Goal: Transaction & Acquisition: Purchase product/service

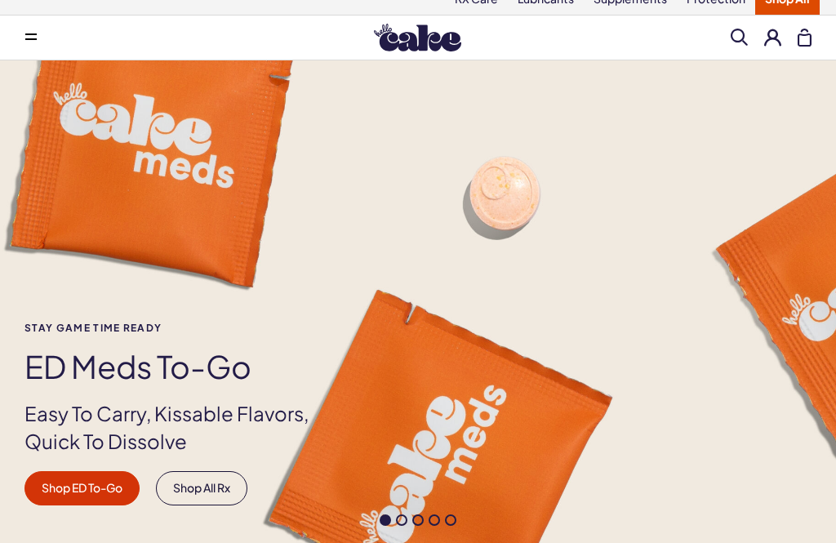
scroll to position [22, 0]
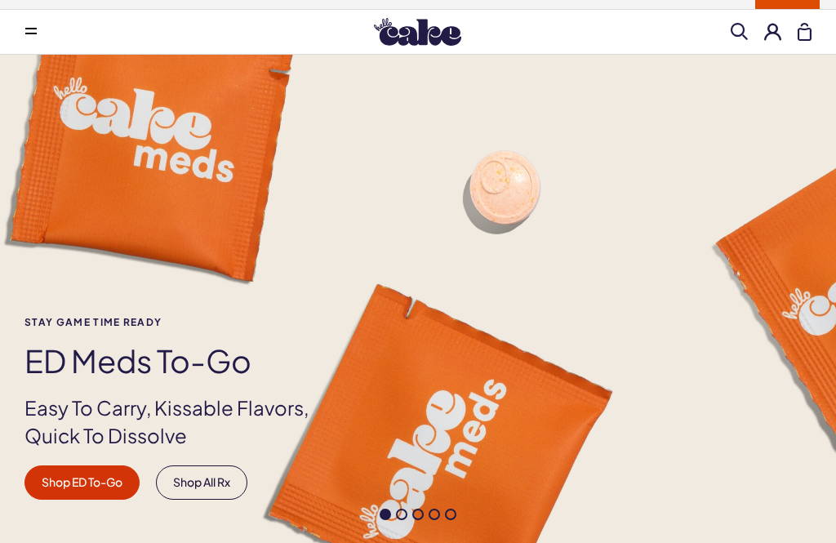
click at [72, 477] on link "Shop ED To-Go" at bounding box center [81, 482] width 115 height 34
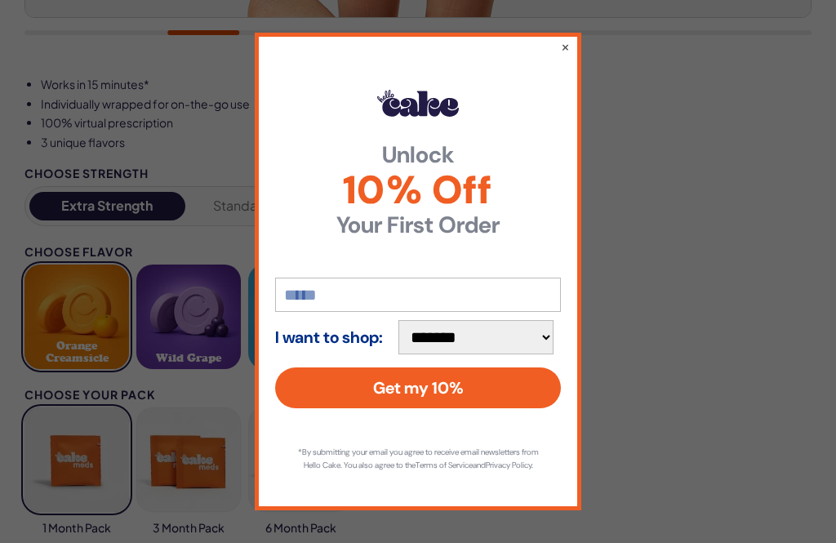
click at [566, 55] on button "×" at bounding box center [565, 46] width 9 height 16
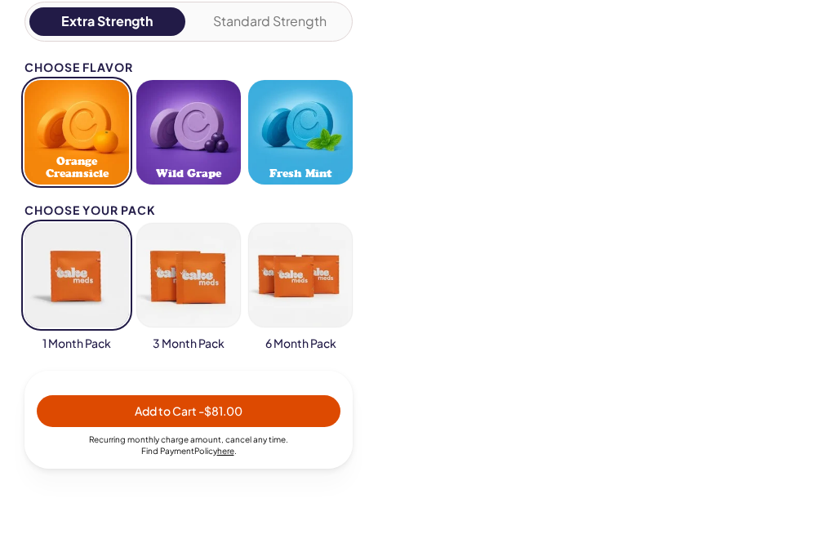
scroll to position [865, 0]
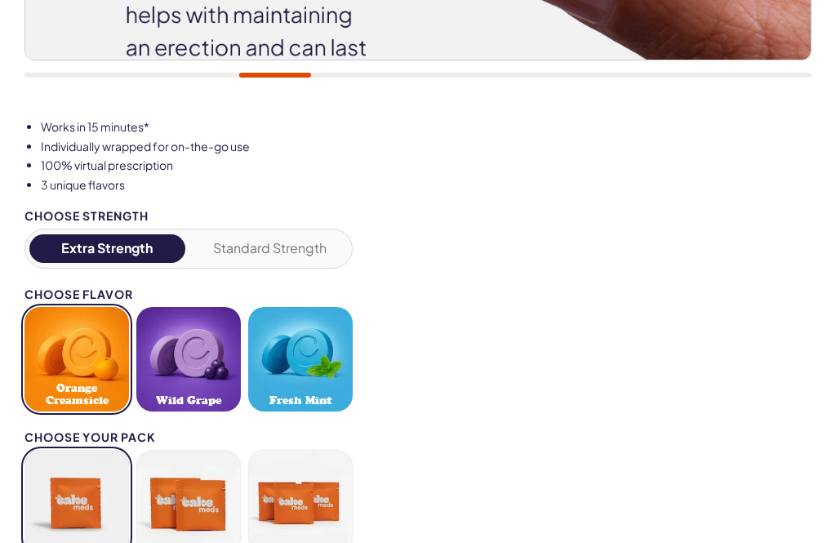
click at [283, 250] on button "Standard Strength" at bounding box center [271, 248] width 156 height 29
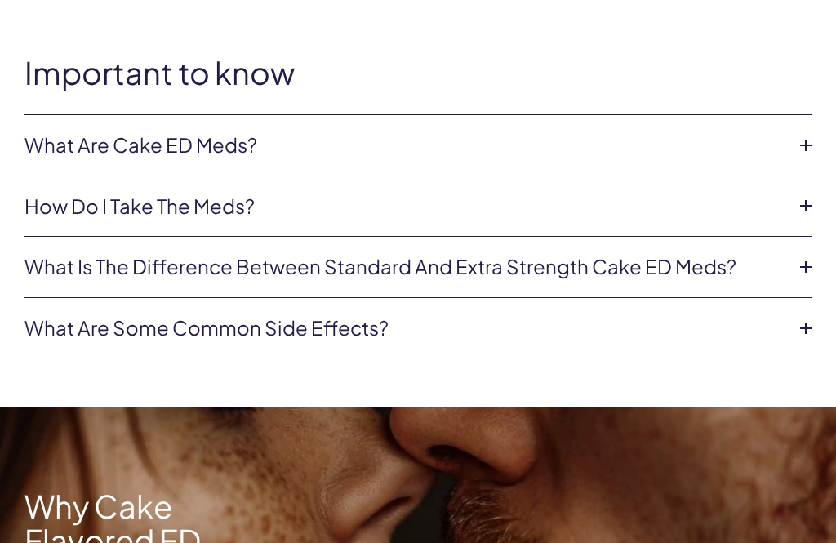
scroll to position [1621, 0]
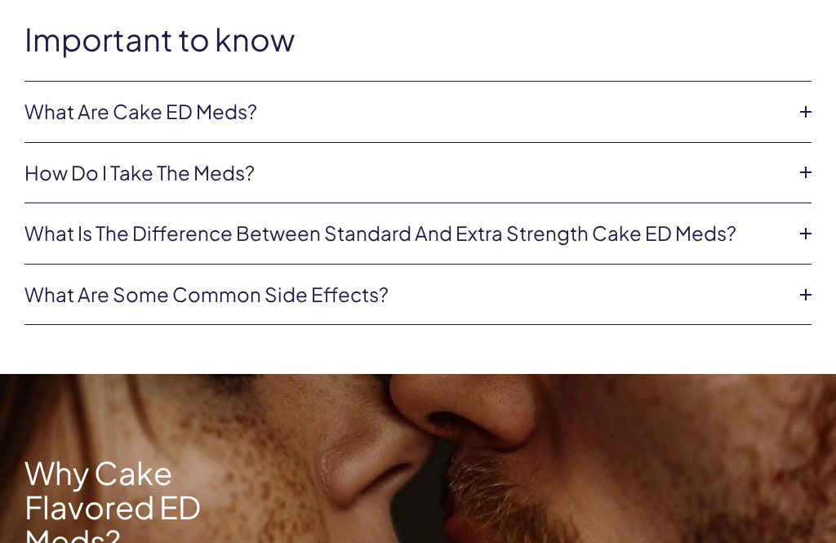
click at [803, 100] on icon at bounding box center [805, 112] width 24 height 24
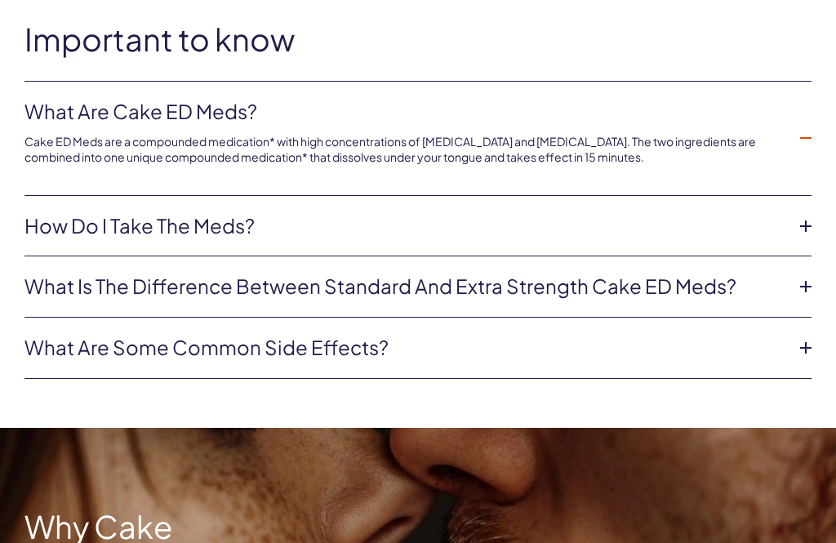
click at [807, 214] on icon at bounding box center [805, 226] width 24 height 24
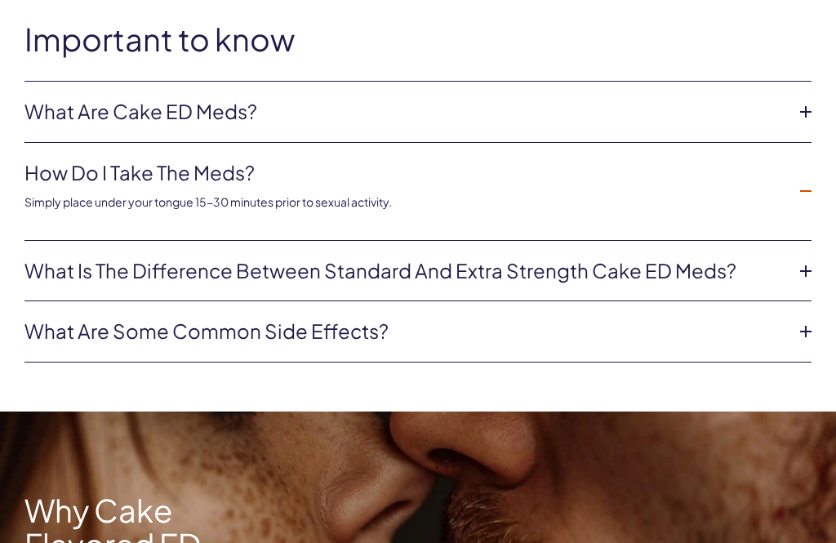
click at [797, 259] on icon at bounding box center [805, 271] width 24 height 24
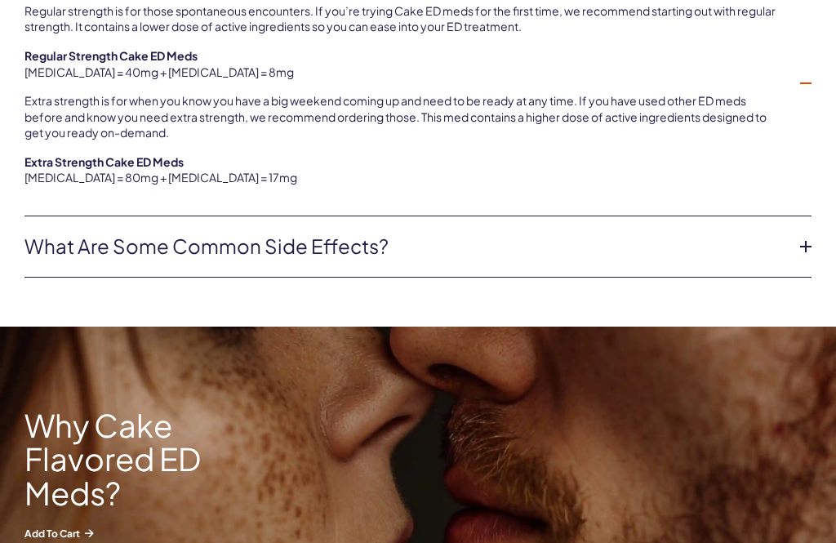
scroll to position [1946, 0]
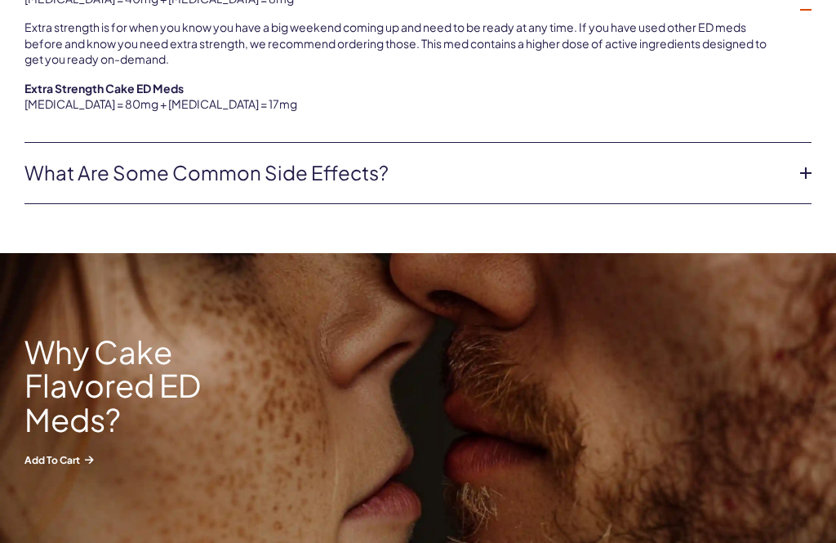
click at [802, 162] on icon at bounding box center [805, 174] width 24 height 24
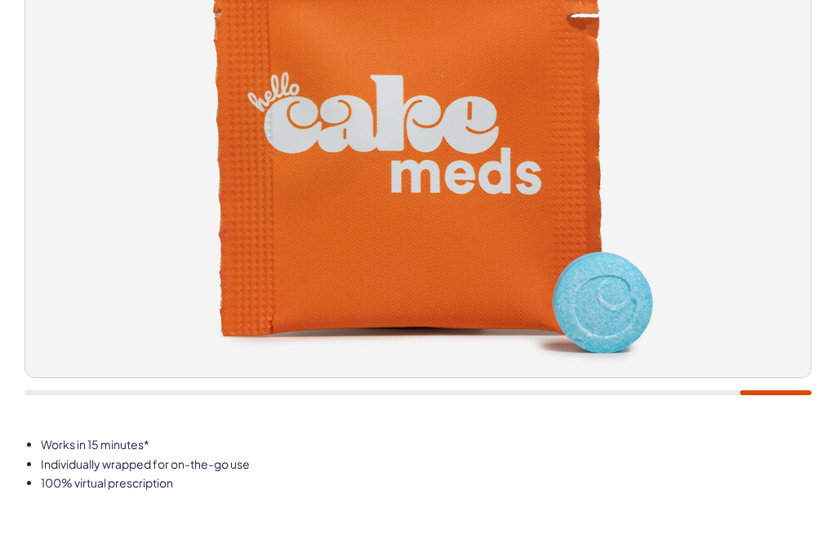
scroll to position [548, 0]
